Goal: Task Accomplishment & Management: Complete application form

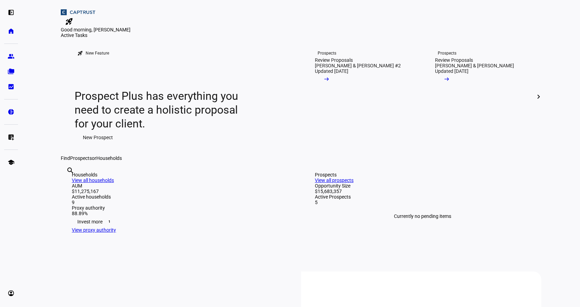
click at [107, 144] on span "New Prospect" at bounding box center [98, 138] width 30 height 14
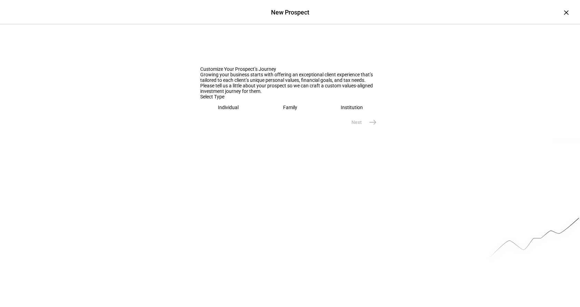
click at [228, 115] on eth-mega-radio-button "Individual" at bounding box center [228, 107] width 56 height 16
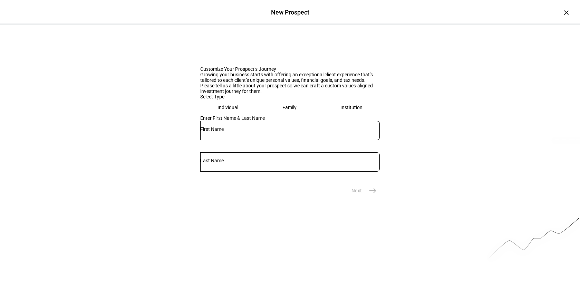
click at [248, 132] on input "text" at bounding box center [290, 129] width 180 height 6
type input "Kent"
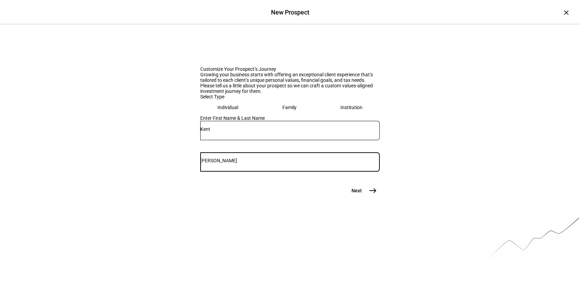
type input "Stier"
click at [369, 195] on mat-icon "east" at bounding box center [373, 191] width 8 height 8
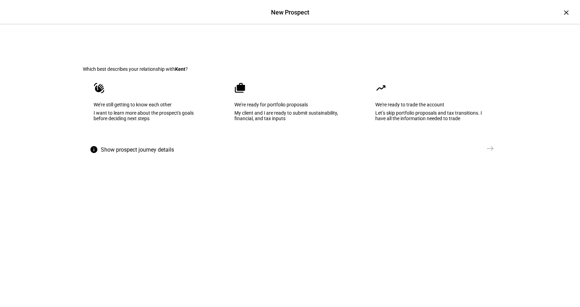
click at [298, 109] on eth-mega-radio-button "cases We’re ready for portfolio proposals My client and I are ready to submit s…" at bounding box center [290, 107] width 133 height 70
click at [493, 155] on span "east" at bounding box center [491, 149] width 14 height 14
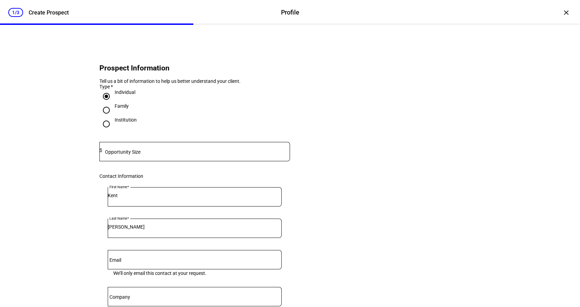
click at [154, 153] on input at bounding box center [196, 151] width 188 height 6
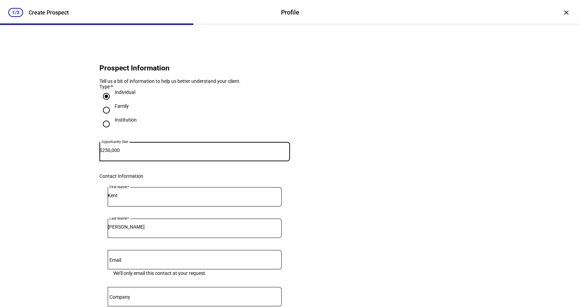
type input "250,000"
click at [42, 153] on div "1/3 Create Prospect Profile Profile Create Prospect × Prospect Information Tell…" at bounding box center [290, 153] width 580 height 307
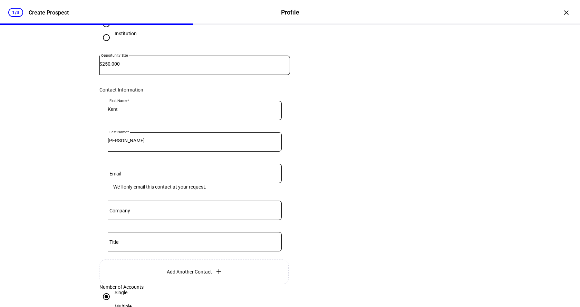
scroll to position [138, 0]
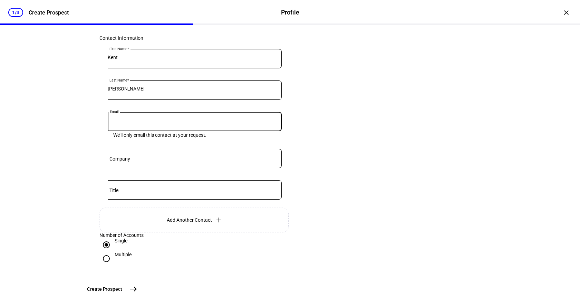
click at [126, 123] on input "Email" at bounding box center [195, 120] width 174 height 6
paste input "[EMAIL_ADDRESS][DOMAIN_NAME]"
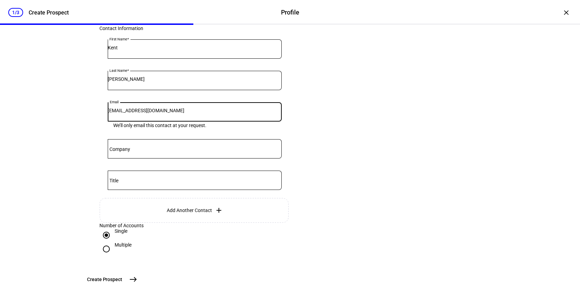
scroll to position [203, 0]
type input "[EMAIL_ADDRESS][DOMAIN_NAME]"
click at [122, 282] on span "Create Prospect" at bounding box center [104, 279] width 35 height 7
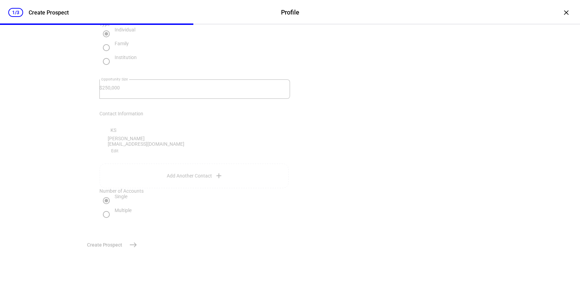
click at [434, 252] on div at bounding box center [290, 269] width 415 height 35
click at [374, 252] on div at bounding box center [290, 269] width 415 height 35
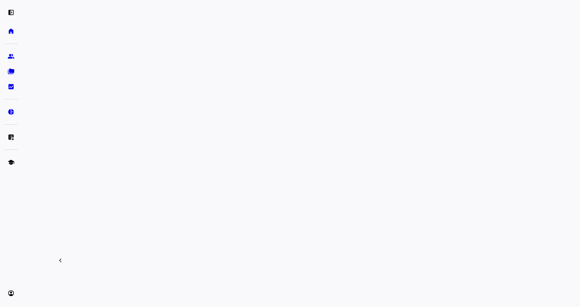
scroll to position [242, 0]
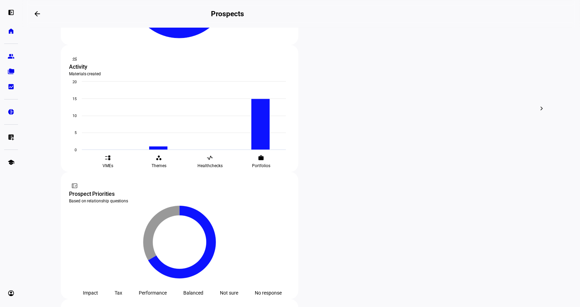
scroll to position [165, 0]
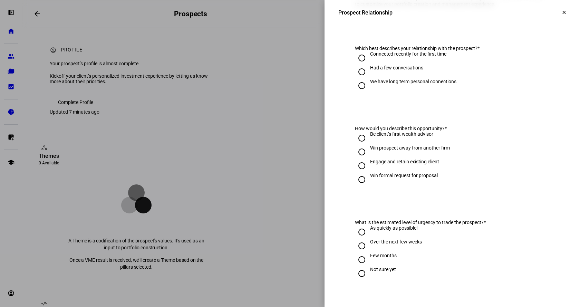
scroll to position [69, 0]
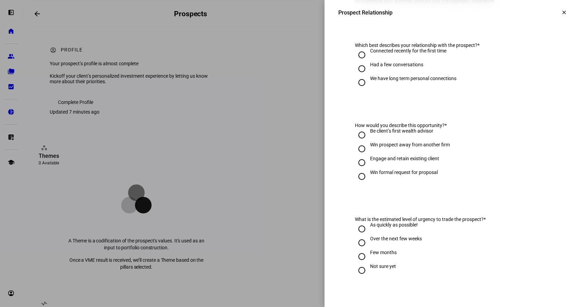
click at [356, 74] on input "Had a few conversations" at bounding box center [362, 69] width 14 height 14
radio input "true"
click at [360, 142] on input "Be client’s first wealth advisor" at bounding box center [362, 135] width 14 height 14
radio input "true"
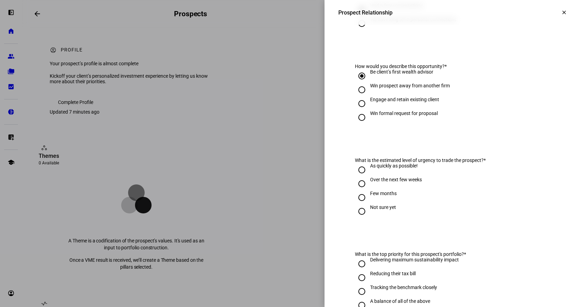
scroll to position [138, 0]
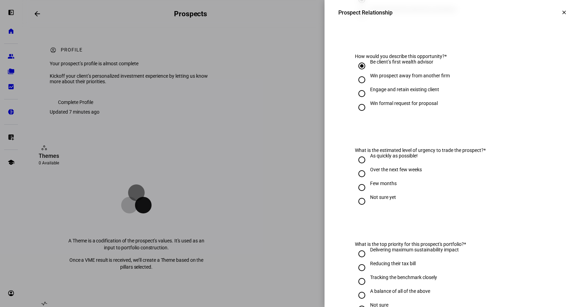
click at [358, 101] on input "Engage and retain existing client" at bounding box center [362, 94] width 14 height 14
radio input "true"
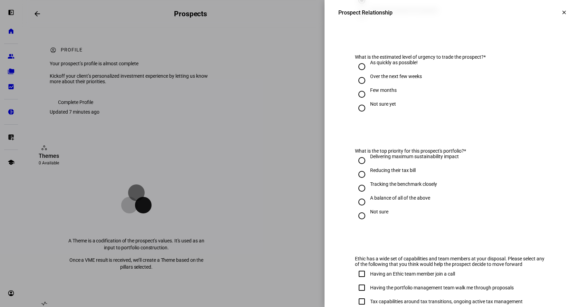
scroll to position [242, 0]
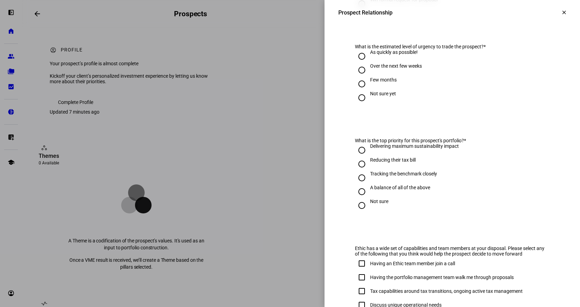
click at [360, 63] on input "As quickly as possible!" at bounding box center [362, 56] width 14 height 14
radio input "true"
click at [359, 169] on input "Reducing their tax bill" at bounding box center [362, 164] width 14 height 14
radio input "true"
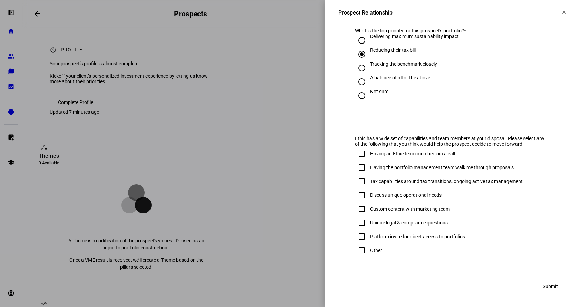
scroll to position [358, 0]
click at [543, 284] on span "Submit" at bounding box center [550, 286] width 15 height 14
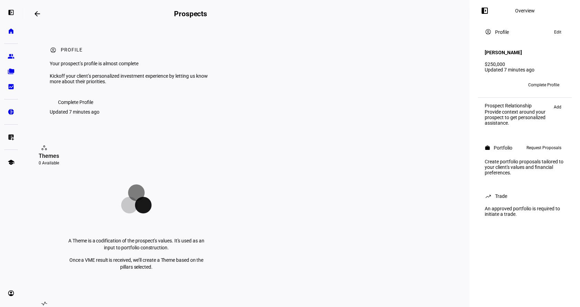
click at [559, 36] on span "Edit" at bounding box center [557, 32] width 7 height 8
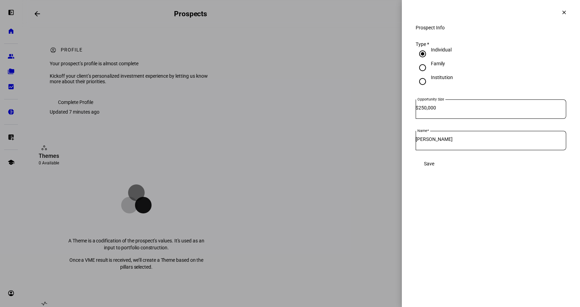
click at [435, 167] on span "Save" at bounding box center [429, 164] width 10 height 6
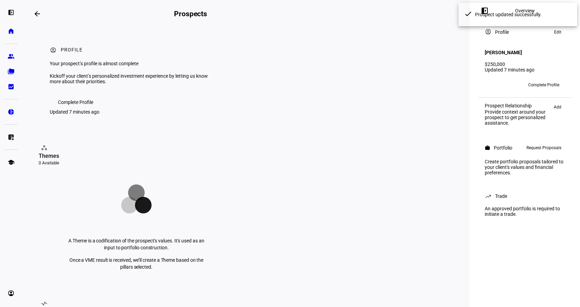
click at [529, 79] on span "Complete Profile" at bounding box center [544, 84] width 31 height 11
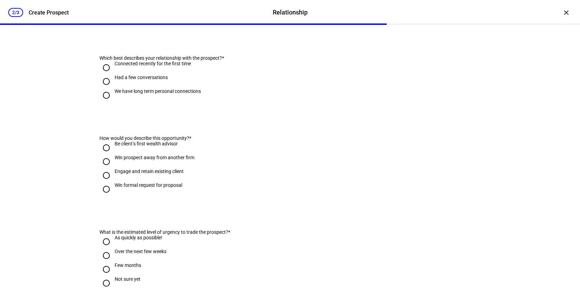
scroll to position [104, 0]
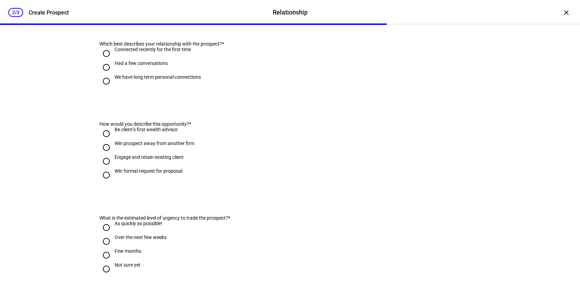
click at [104, 74] on input "Had a few conversations" at bounding box center [106, 67] width 14 height 14
radio input "true"
click at [107, 168] on input "Engage and retain existing client" at bounding box center [106, 161] width 14 height 14
radio input "true"
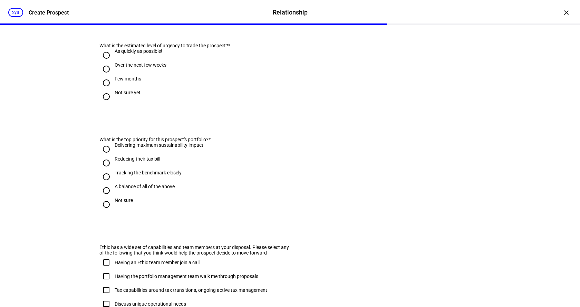
scroll to position [276, 0]
click at [104, 62] on input "As quickly as possible!" at bounding box center [106, 55] width 14 height 14
radio input "true"
drag, startPoint x: 103, startPoint y: 184, endPoint x: 112, endPoint y: 183, distance: 9.0
click at [103, 170] on input "Reducing their tax bill" at bounding box center [106, 163] width 14 height 14
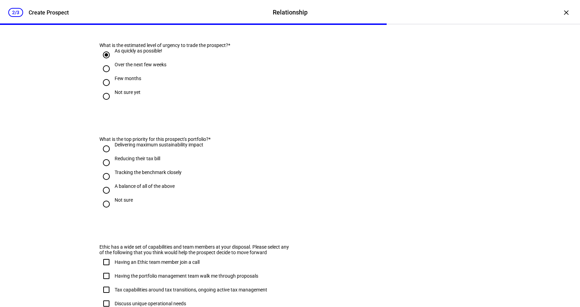
radio input "true"
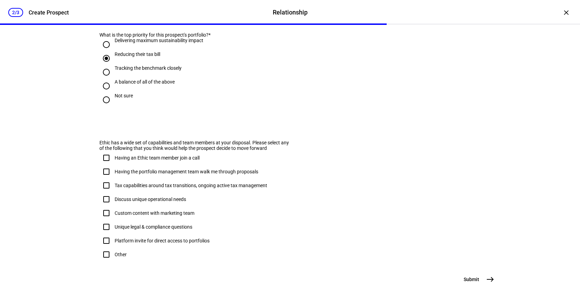
scroll to position [415, 0]
click at [494, 283] on span "east" at bounding box center [491, 280] width 14 height 14
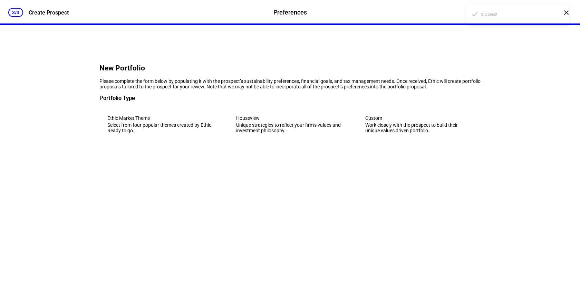
scroll to position [0, 0]
click at [295, 121] on div "Houseview" at bounding box center [289, 118] width 107 height 6
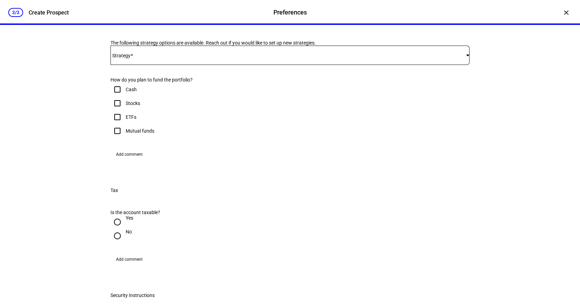
scroll to position [138, 0]
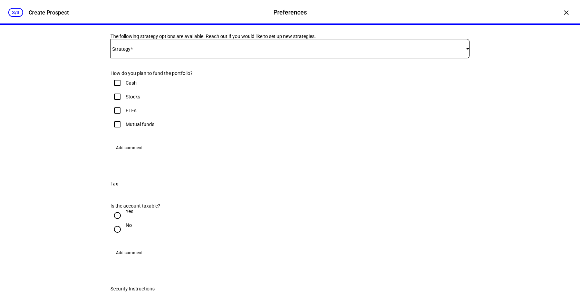
click at [283, 58] on div at bounding box center [290, 48] width 359 height 19
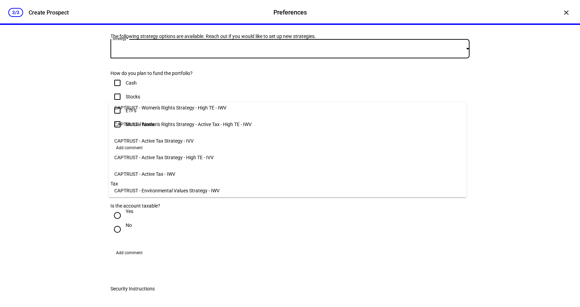
scroll to position [104, 0]
click at [235, 145] on mat-option "CAPTRUST - Active Tax Strategy - IVV" at bounding box center [288, 142] width 358 height 17
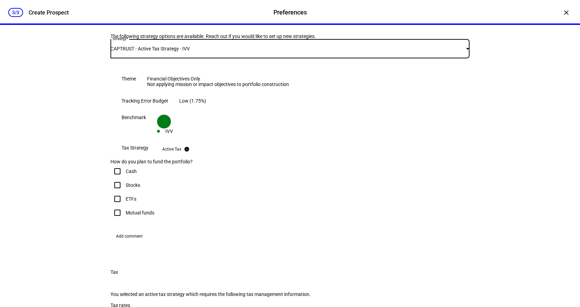
click at [114, 178] on input "Cash" at bounding box center [118, 171] width 14 height 14
checkbox input "true"
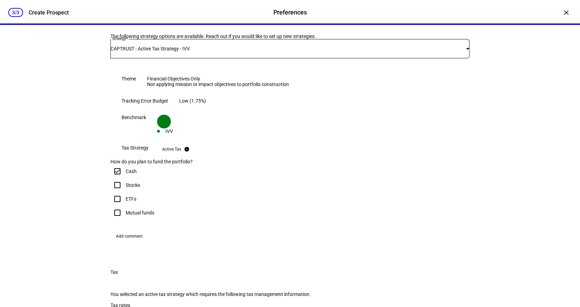
click at [114, 192] on input "Stocks" at bounding box center [118, 185] width 14 height 14
checkbox input "true"
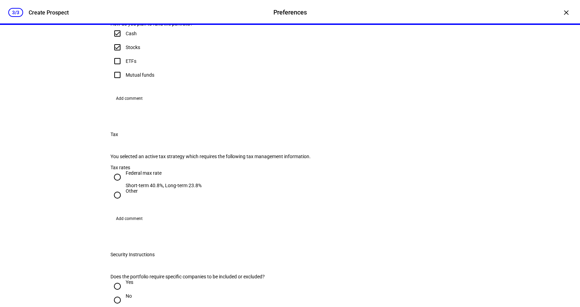
scroll to position [276, 0]
click at [116, 184] on input "Federal max rate Short-term 40.8%, Long-term 23.8%" at bounding box center [118, 177] width 14 height 14
radio input "true"
click at [130, 104] on span "Add comment" at bounding box center [129, 98] width 27 height 11
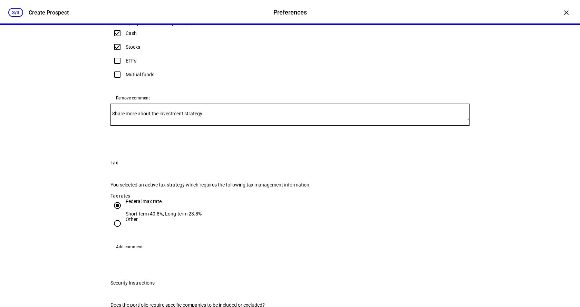
click at [278, 126] on div at bounding box center [290, 115] width 359 height 22
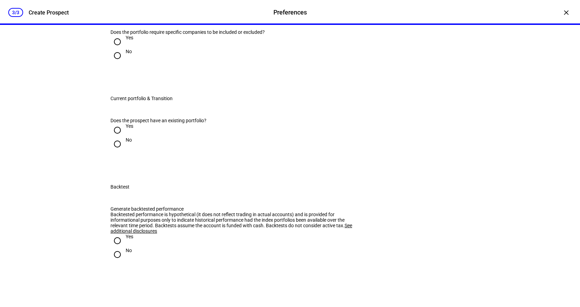
scroll to position [553, 0]
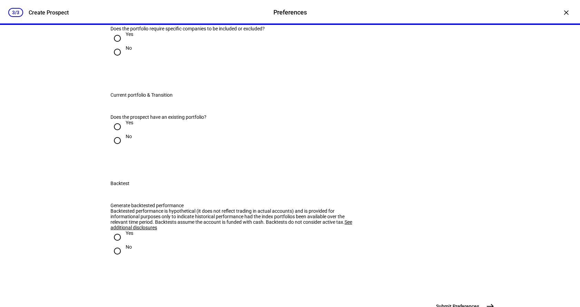
click at [113, 59] on input "No" at bounding box center [118, 52] width 14 height 14
radio input "true"
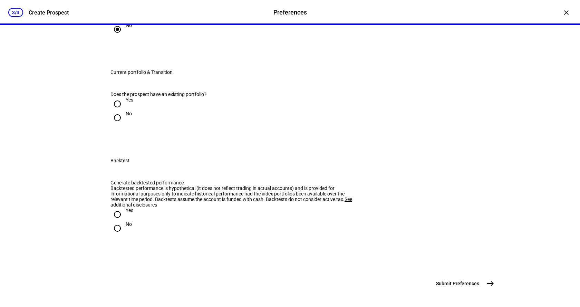
scroll to position [587, 0]
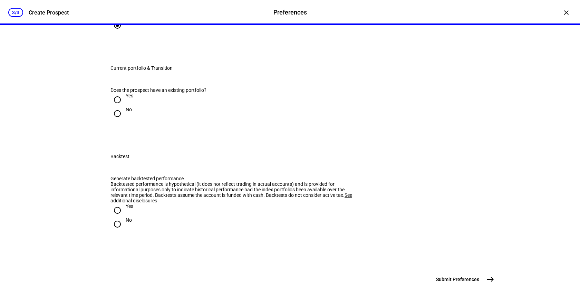
click at [116, 107] on input "Yes" at bounding box center [118, 100] width 14 height 14
radio input "true"
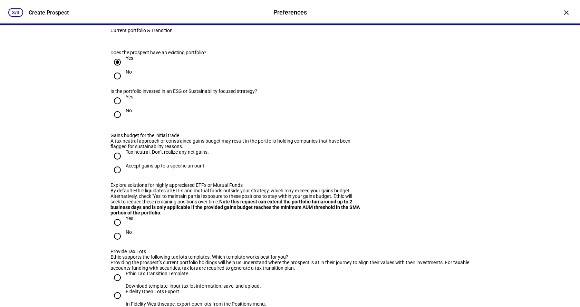
scroll to position [656, 0]
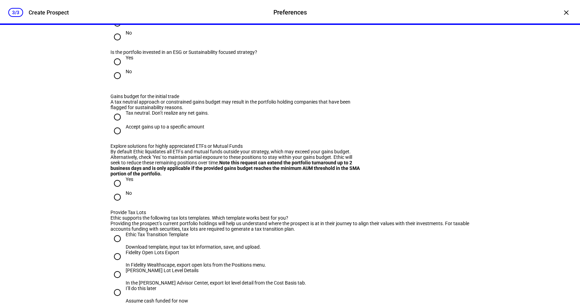
click at [118, 83] on input "No" at bounding box center [118, 76] width 14 height 14
radio input "true"
click at [114, 124] on input "Tax neutral. Don’t realize any net gains." at bounding box center [118, 117] width 14 height 14
radio input "true"
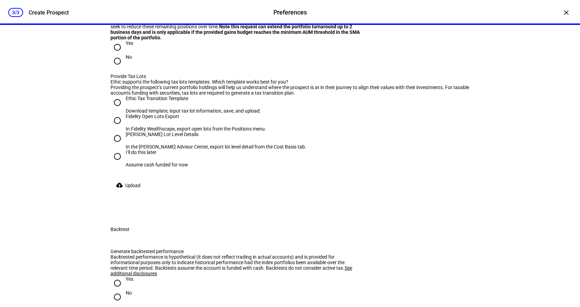
scroll to position [795, 0]
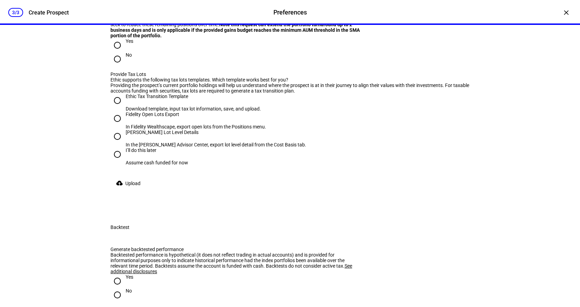
click at [116, 66] on input "No" at bounding box center [118, 59] width 14 height 14
radio input "true"
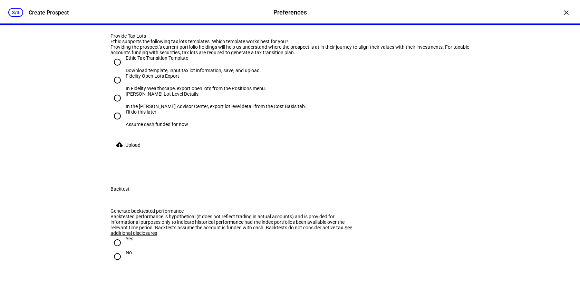
scroll to position [864, 0]
